Goal: Navigation & Orientation: Find specific page/section

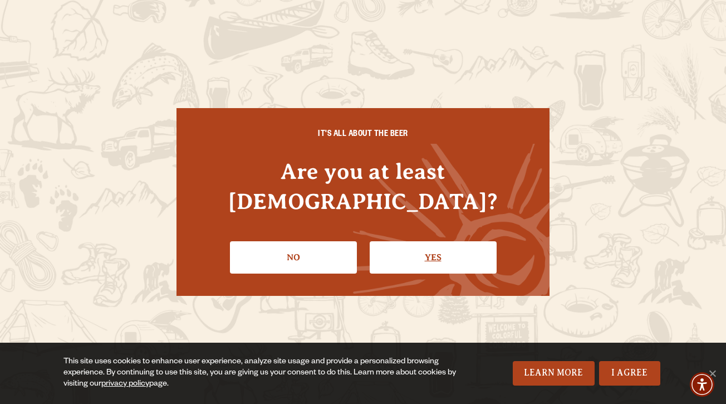
click at [432, 241] on link "Yes" at bounding box center [433, 257] width 127 height 32
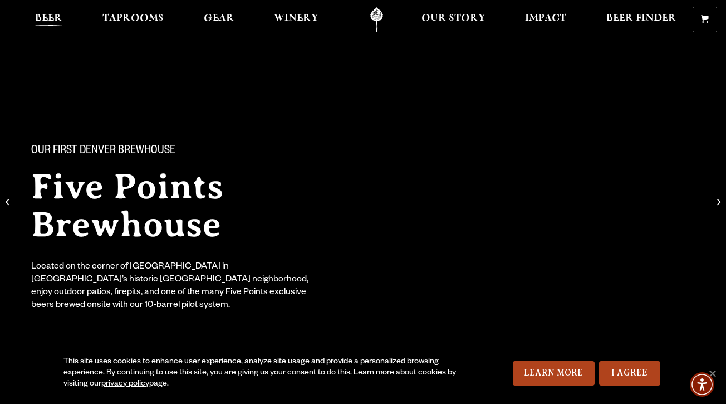
click at [53, 20] on span "Beer" at bounding box center [48, 18] width 27 height 9
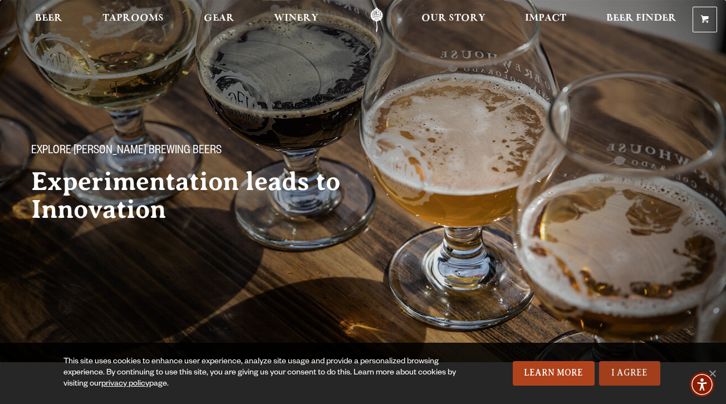
click at [631, 372] on link "I Agree" at bounding box center [629, 373] width 61 height 25
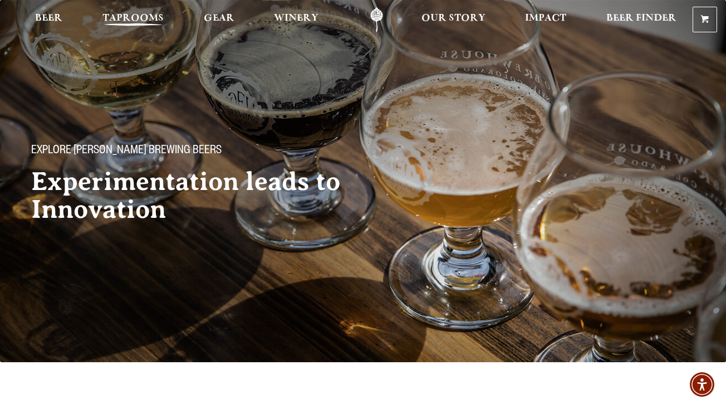
click at [136, 21] on span "Taprooms" at bounding box center [132, 18] width 61 height 9
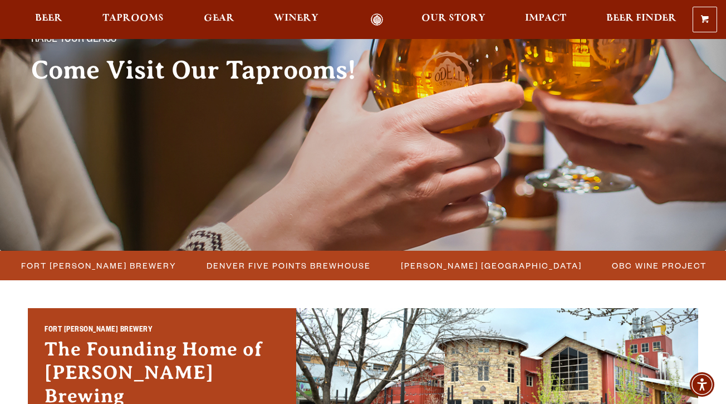
scroll to position [120, 0]
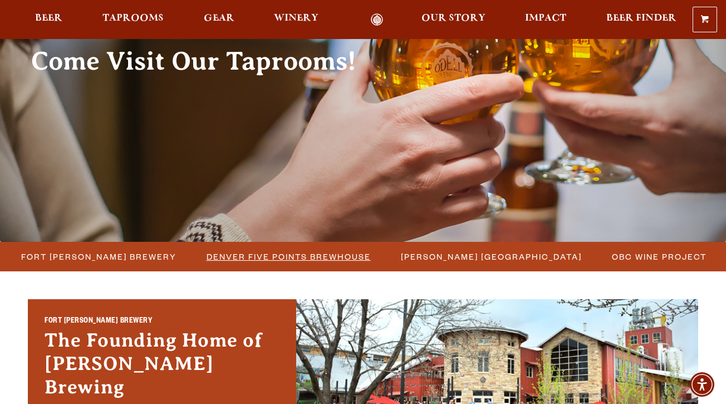
click at [253, 257] on span "Denver Five Points Brewhouse" at bounding box center [289, 256] width 164 height 16
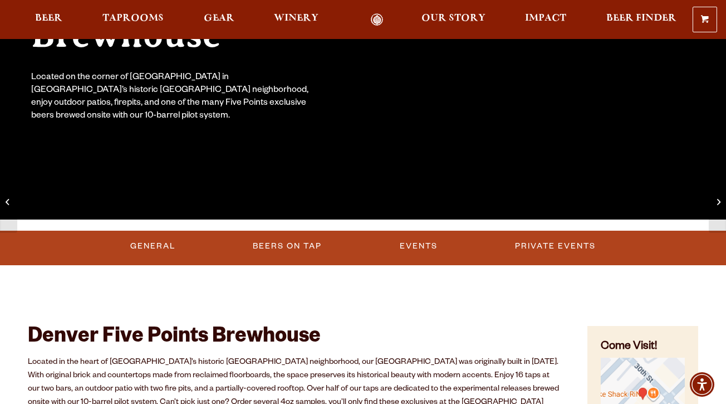
scroll to position [187, 0]
